Goal: Information Seeking & Learning: Learn about a topic

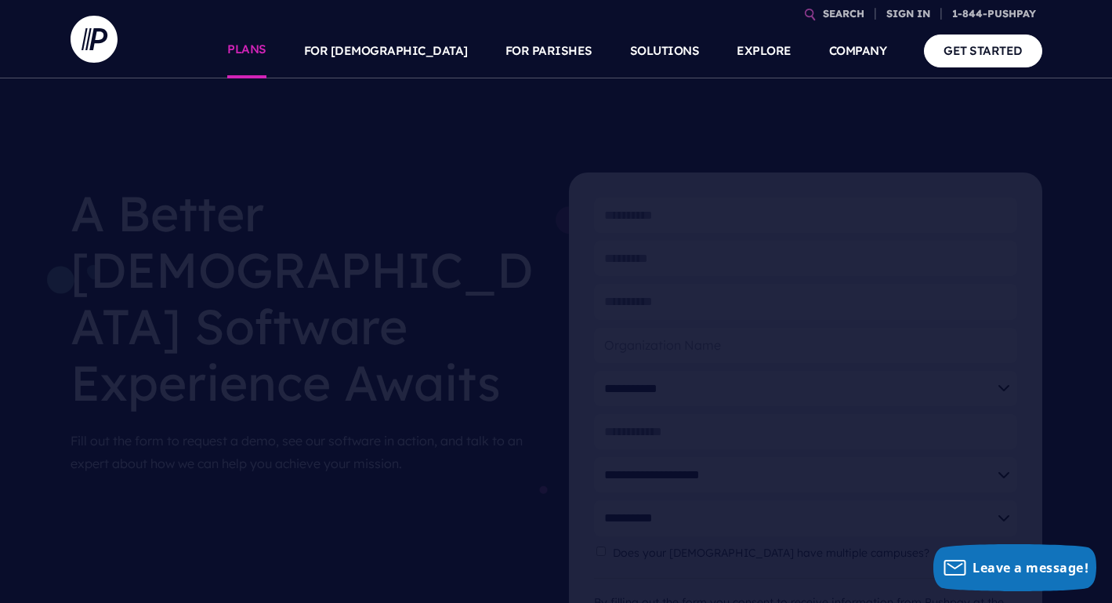
click at [266, 55] on link "PLANS" at bounding box center [246, 51] width 39 height 55
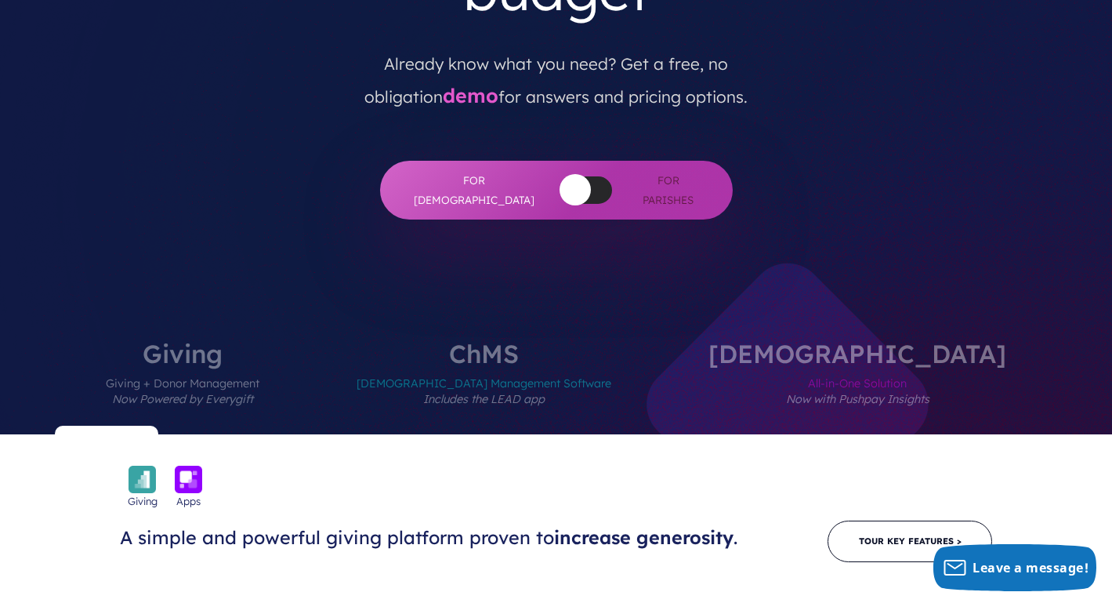
scroll to position [400, 0]
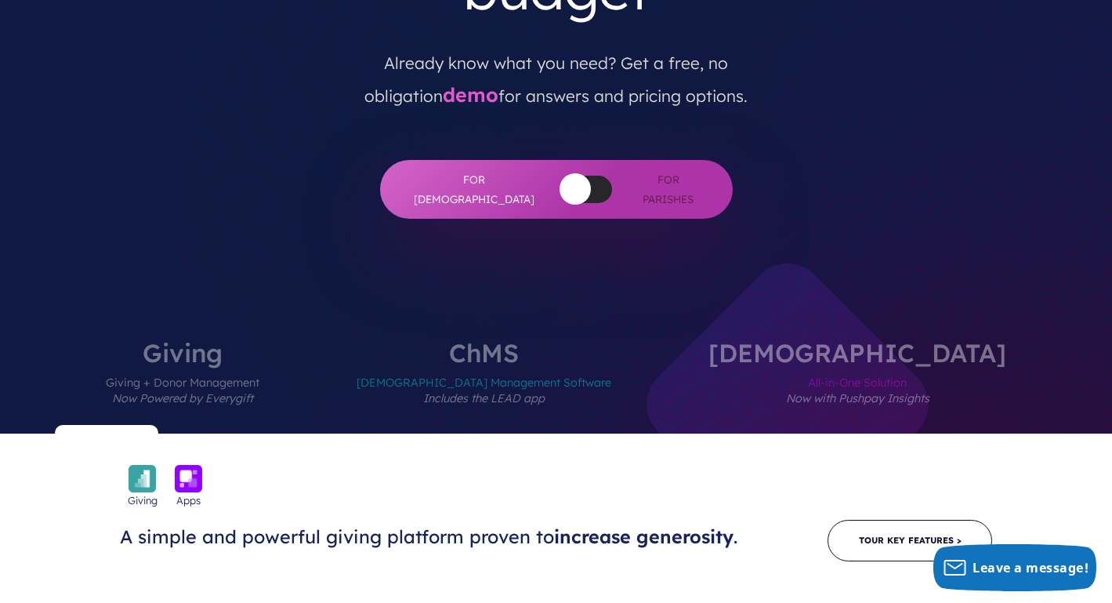
click at [555, 340] on label "ChMS Church Management Software Includes the LEAD app" at bounding box center [484, 386] width 349 height 93
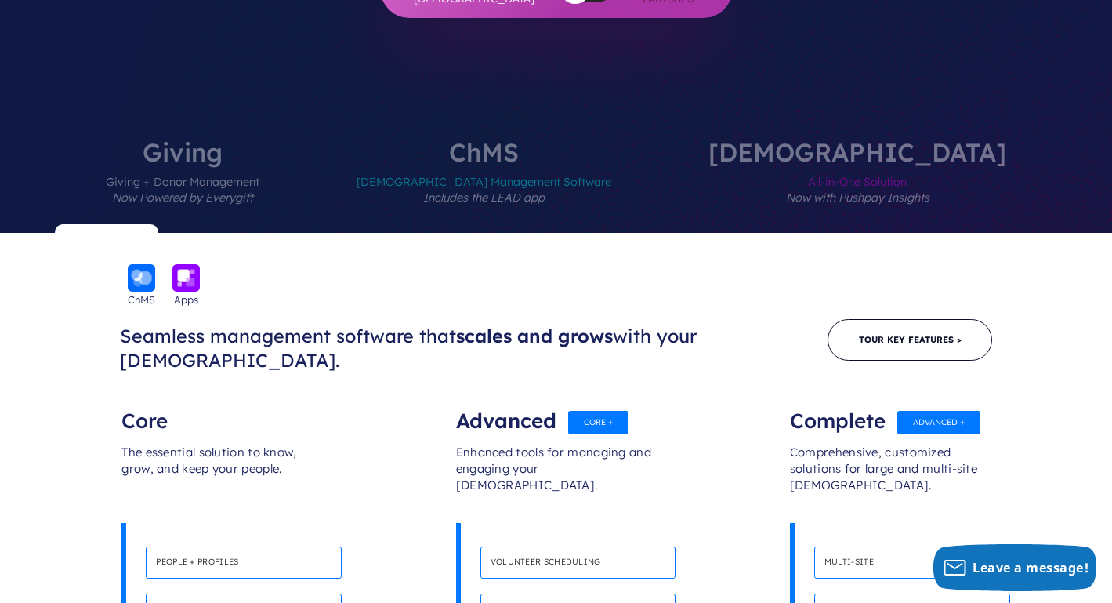
scroll to position [585, 0]
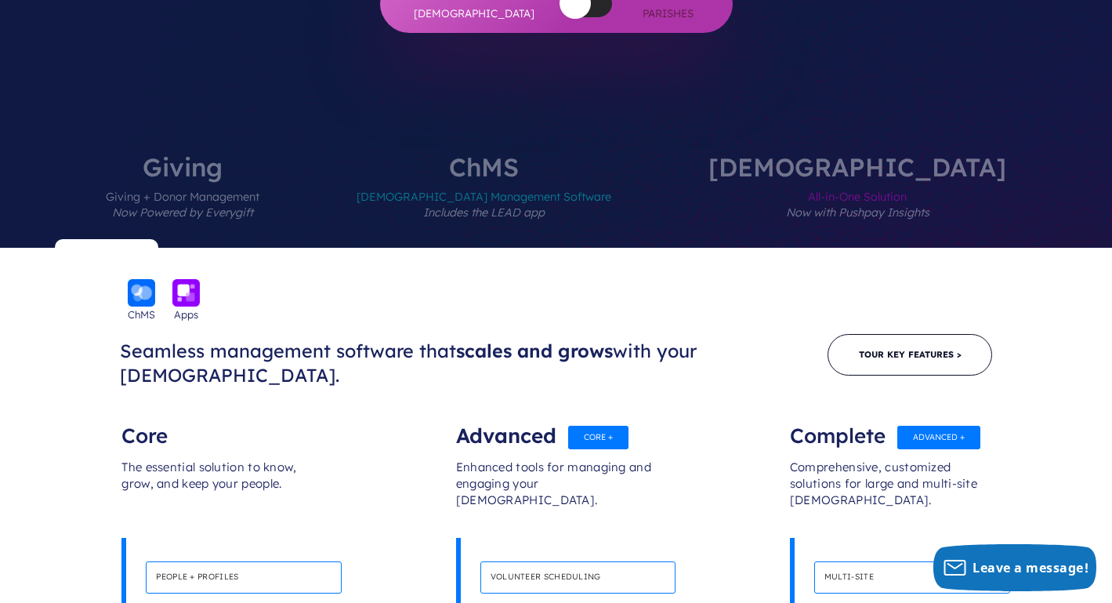
click at [810, 179] on span "All-in-One Solution Now with Pushpay Insights" at bounding box center [857, 213] width 298 height 68
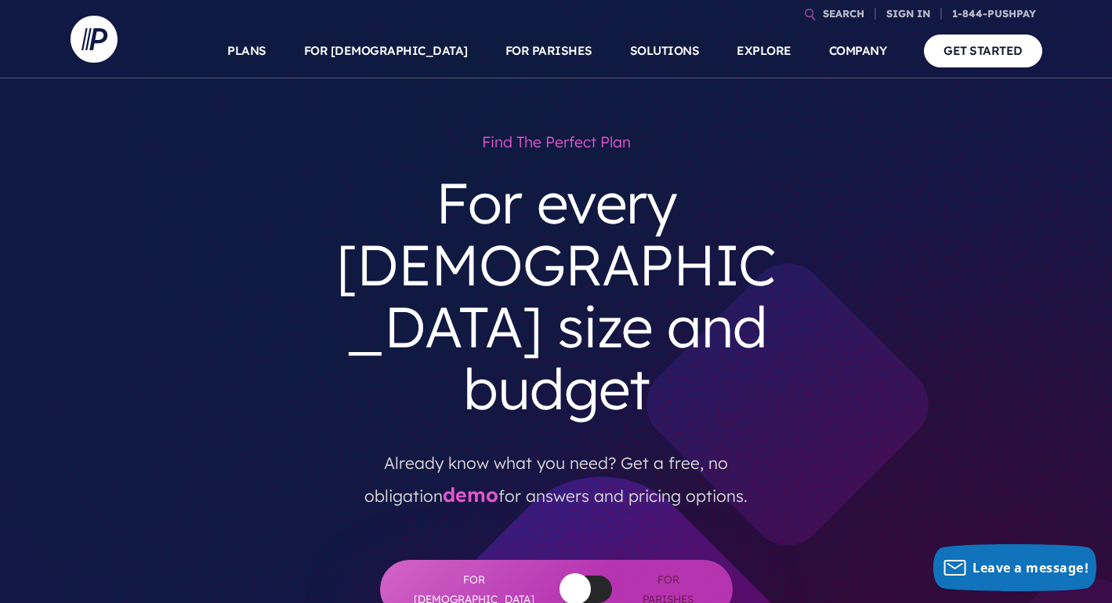
scroll to position [0, 0]
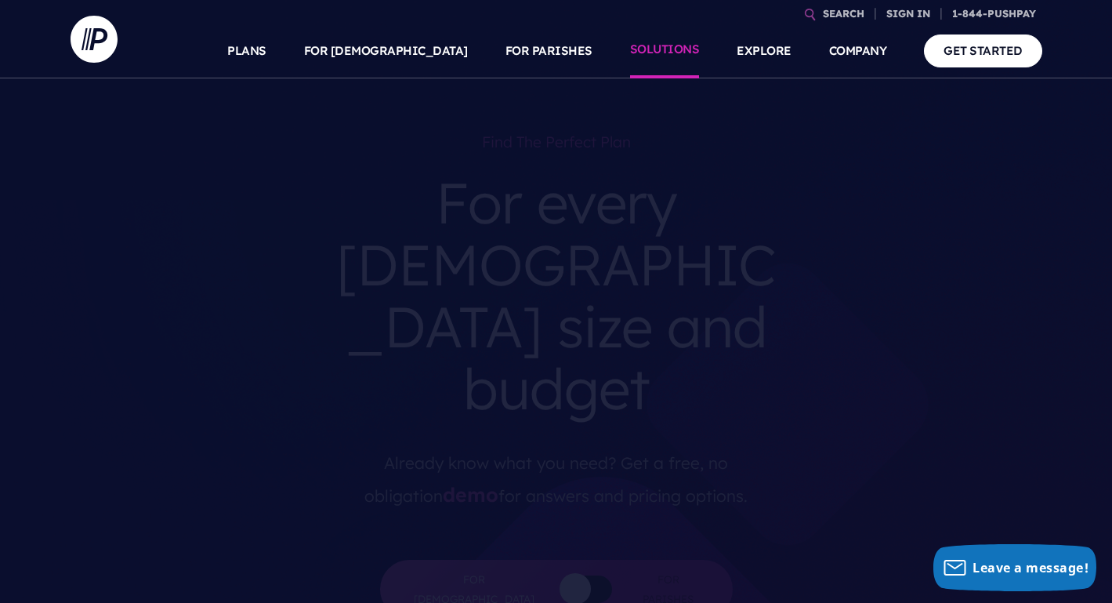
click at [671, 56] on link "SOLUTIONS" at bounding box center [665, 51] width 70 height 55
